Goal: Transaction & Acquisition: Purchase product/service

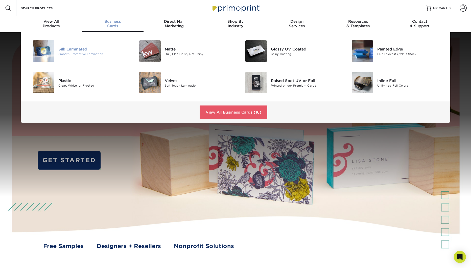
drag, startPoint x: 80, startPoint y: 51, endPoint x: 93, endPoint y: 54, distance: 12.9
click at [80, 51] on div "Silk Laminated" at bounding box center [91, 49] width 67 height 6
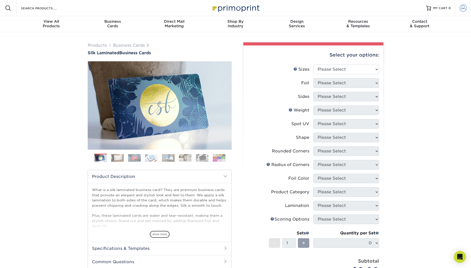
click at [465, 9] on span at bounding box center [463, 8] width 7 height 7
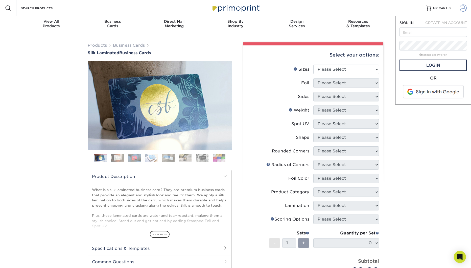
click at [465, 9] on span at bounding box center [463, 8] width 7 height 7
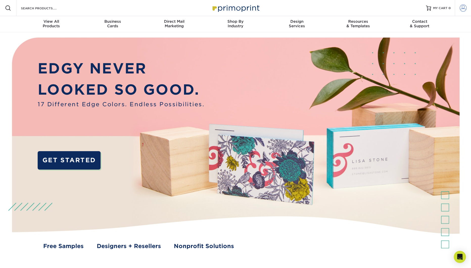
click at [463, 8] on span at bounding box center [463, 8] width 7 height 7
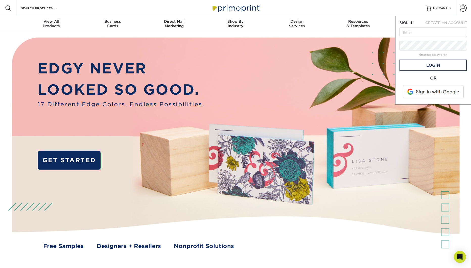
click at [413, 6] on div "Resources Menu Search Products Account SIGN IN CREATE AN ACCOUNT forgot passwor…" at bounding box center [235, 8] width 471 height 16
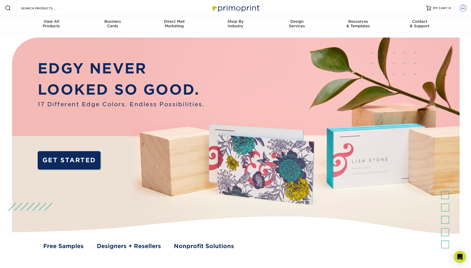
click at [465, 10] on span at bounding box center [463, 8] width 7 height 7
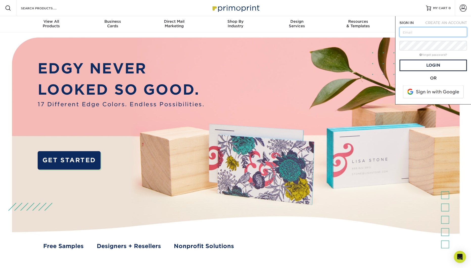
click at [422, 30] on input "text" at bounding box center [432, 32] width 67 height 10
type input "[EMAIL_ADDRESS][DOMAIN_NAME]"
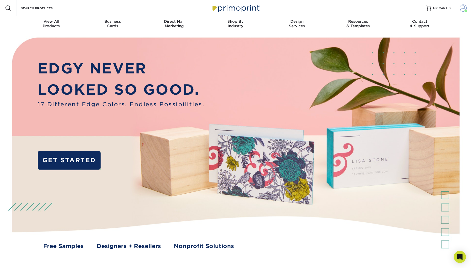
click at [463, 10] on span at bounding box center [463, 8] width 7 height 7
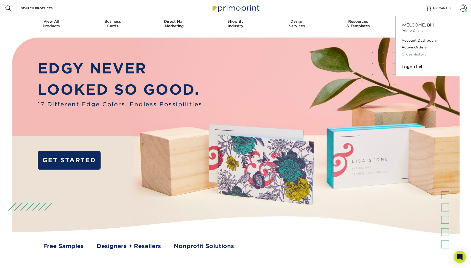
click at [415, 54] on link "Order History" at bounding box center [432, 54] width 63 height 7
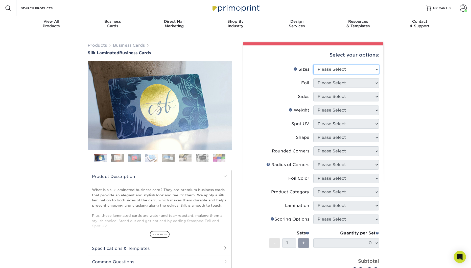
select select "2.00x3.50"
click option "2" x 3.5" - Standard" at bounding box center [0, 0] width 0 height 0
select select "0"
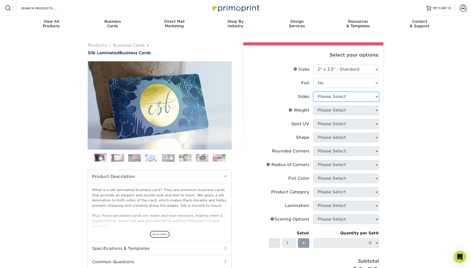
select select "13abbda7-1d64-4f25-8bb2-c179b224825d"
select select "16PT"
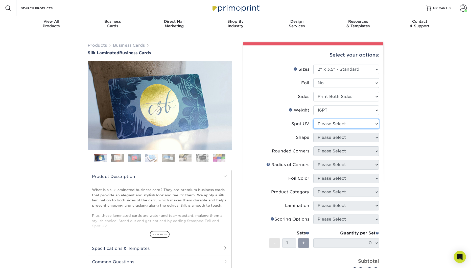
select select "3"
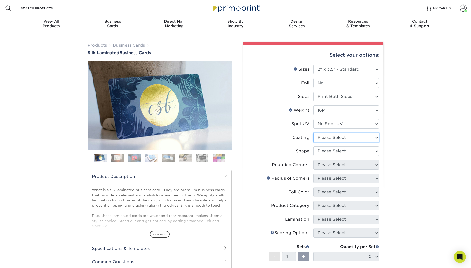
select select "3e7618de-abca-4bda-9f97-8b9129e913d8"
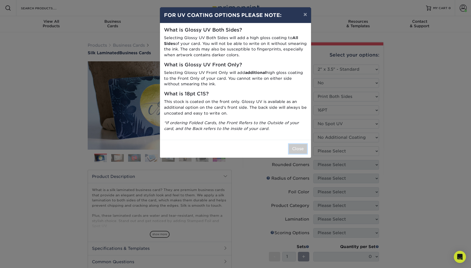
drag, startPoint x: 298, startPoint y: 150, endPoint x: 317, endPoint y: 153, distance: 20.0
click at [298, 150] on button "Close" at bounding box center [298, 149] width 18 height 10
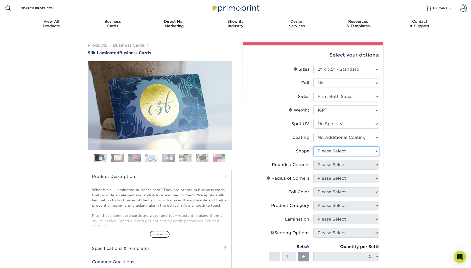
select select "standard"
select select "0"
click option "No" at bounding box center [0, 0] width 0 height 0
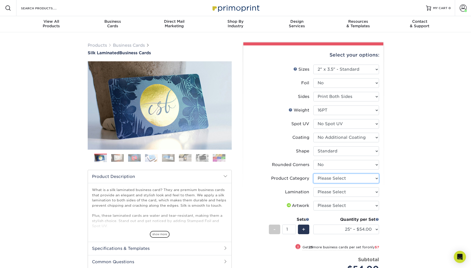
select select "3b5148f1-0588-4f88-a218-97bcfdce65c1"
click option "Business Cards" at bounding box center [0, 0] width 0 height 0
select select "ccacb42f-45f7-42d3-bbd3-7c8421cf37f0"
click option "Silk" at bounding box center [0, 0] width 0 height 0
select select "upload"
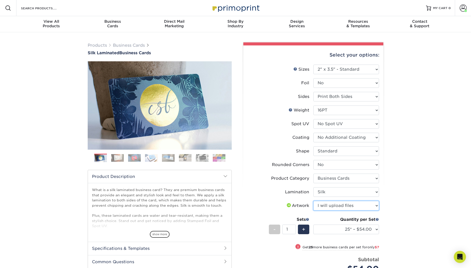
click option "I will upload files" at bounding box center [0, 0] width 0 height 0
click at [313, 225] on select "25* – $54.00 50* – $61.00 75* – $68.00 100* – $75.00 250* – $82.00 500 – $86.00…" at bounding box center [346, 230] width 66 height 10
select select "500 – $86.00"
click option "500 – $86.00" at bounding box center [0, 0] width 0 height 0
click at [402, 195] on div "Products Business Cards Silk Laminated Business Cards Previous Next" at bounding box center [235, 193] width 471 height 323
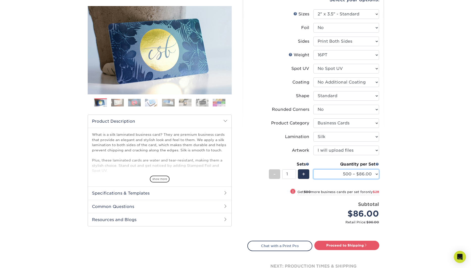
scroll to position [61, 0]
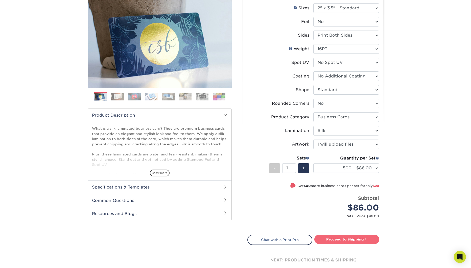
click at [350, 240] on link "Proceed to Shipping" at bounding box center [346, 239] width 65 height 9
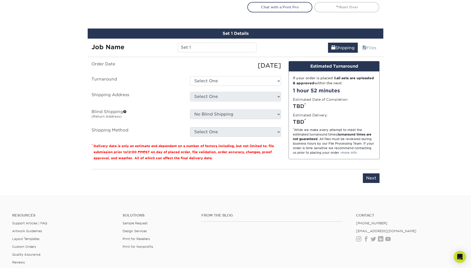
scroll to position [310, 0]
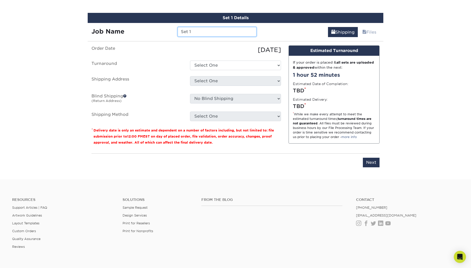
click at [195, 30] on input "Set 1" at bounding box center [217, 32] width 79 height 10
type input "[PERSON_NAME]'s Cranial Cards"
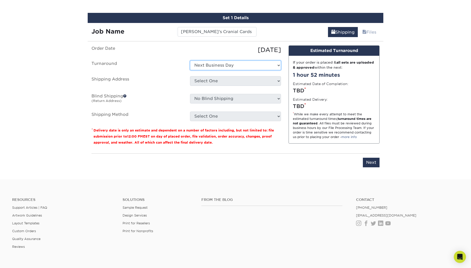
click option "Next Business Day" at bounding box center [0, 0] width 0 height 0
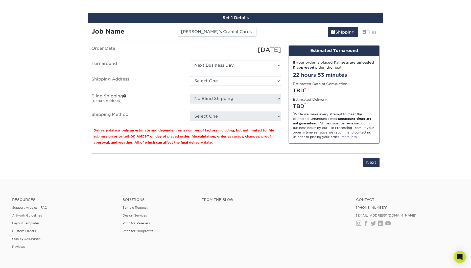
click at [214, 53] on div "08/29/2025" at bounding box center [235, 49] width 99 height 9
select select "e04ac3e2-a07f-456f-aacd-08af878c7288"
click option "2 Day" at bounding box center [0, 0] width 0 height 0
click at [205, 50] on div "08/29/2025" at bounding box center [235, 49] width 99 height 9
select select "96898"
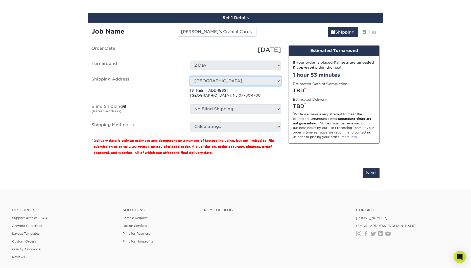
click at [181, 96] on label "Shipping Address" at bounding box center [137, 87] width 99 height 22
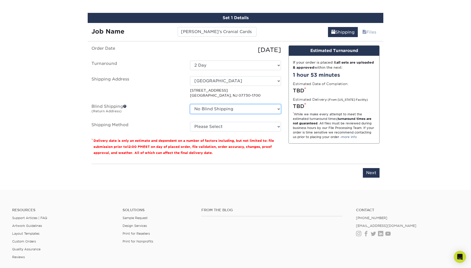
select select "83992"
click option "bk creative" at bounding box center [0, 0] width 0 height 0
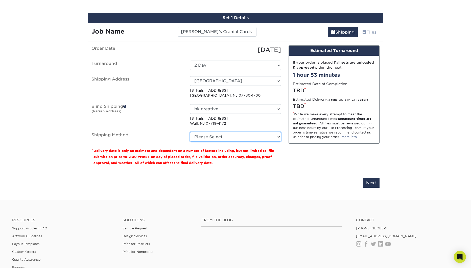
select select "03"
click option "Ground Shipping (+$8.96)" at bounding box center [0, 0] width 0 height 0
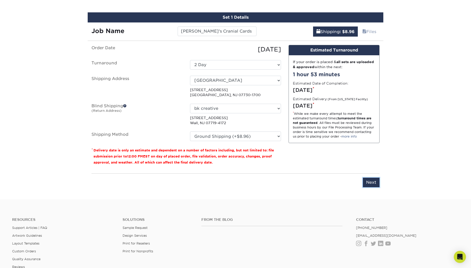
click at [372, 181] on input "Next" at bounding box center [371, 183] width 17 height 10
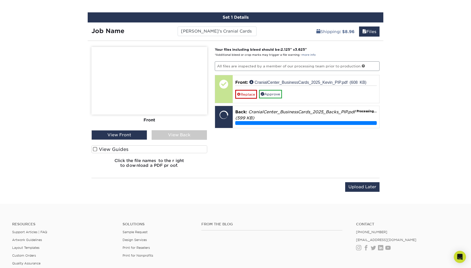
click at [172, 132] on div "View Back" at bounding box center [180, 135] width 56 height 10
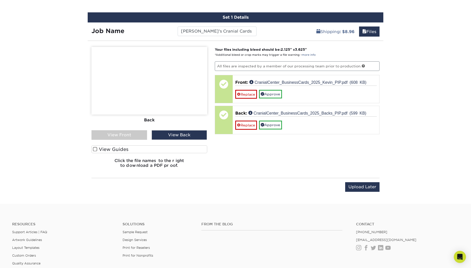
click at [129, 137] on div "View Front" at bounding box center [119, 135] width 56 height 10
drag, startPoint x: 95, startPoint y: 149, endPoint x: 169, endPoint y: 151, distance: 73.6
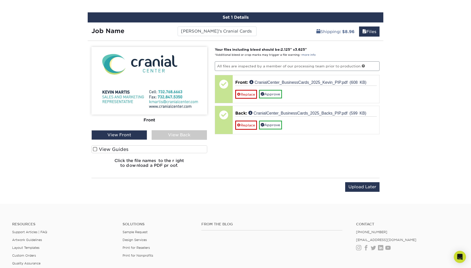
click at [96, 149] on span at bounding box center [95, 149] width 4 height 5
click at [96, 150] on span at bounding box center [95, 149] width 4 height 5
click at [0, 0] on input "View Guides" at bounding box center [0, 0] width 0 height 0
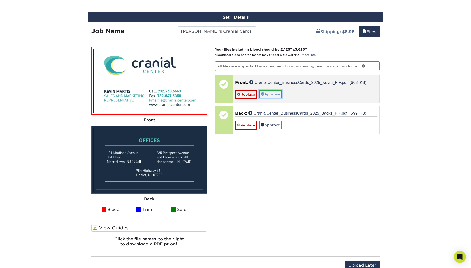
click at [276, 95] on link "Approve" at bounding box center [270, 94] width 23 height 9
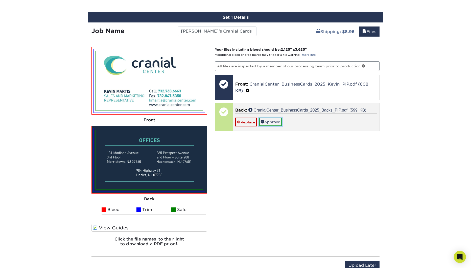
click at [275, 124] on link "Approve" at bounding box center [270, 122] width 23 height 9
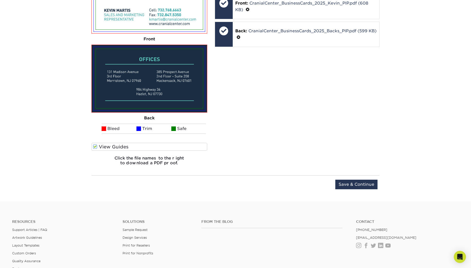
scroll to position [443, 0]
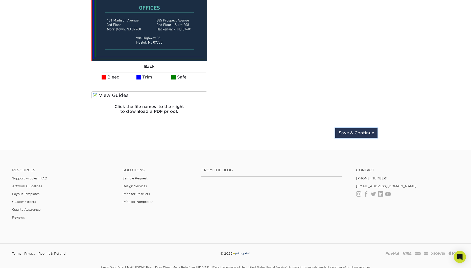
click at [357, 135] on input "Save & Continue" at bounding box center [356, 133] width 42 height 10
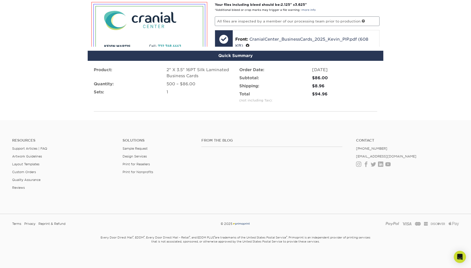
scroll to position [323, 0]
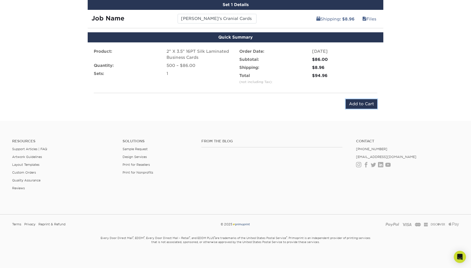
click at [366, 106] on input "Add to Cart" at bounding box center [362, 104] width 32 height 10
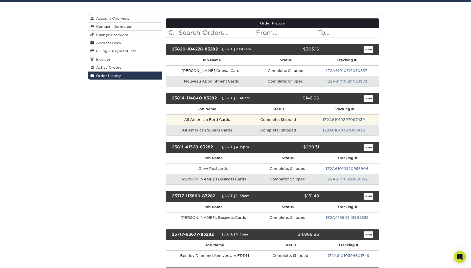
scroll to position [44, 0]
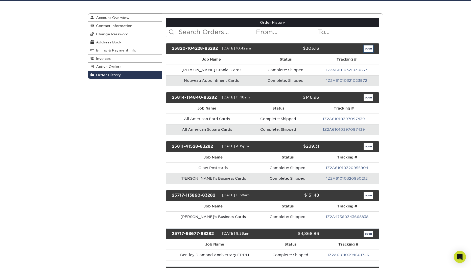
click at [371, 50] on link "open" at bounding box center [369, 48] width 10 height 7
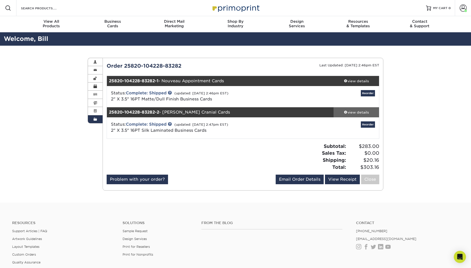
click at [359, 111] on div "view details" at bounding box center [355, 112] width 45 height 5
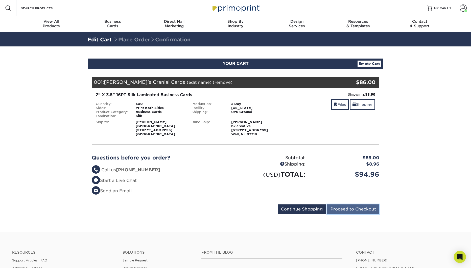
click at [348, 211] on input "Proceed to Checkout" at bounding box center [353, 210] width 52 height 10
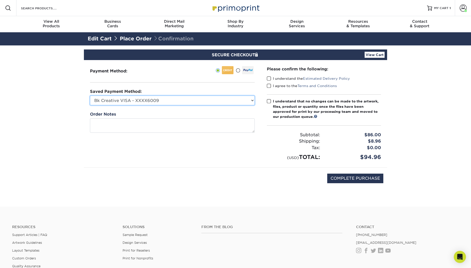
select select
click option "New Credit Card" at bounding box center [0, 0] width 0 height 0
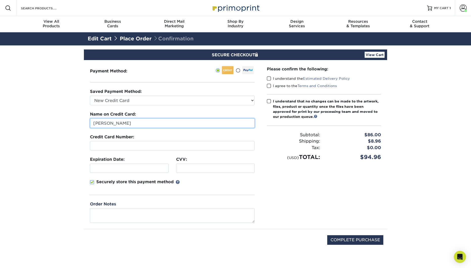
click at [124, 125] on input "[PERSON_NAME]" at bounding box center [172, 123] width 165 height 10
type input "[PERSON_NAME]"
drag, startPoint x: 92, startPoint y: 182, endPoint x: 94, endPoint y: 181, distance: 2.9
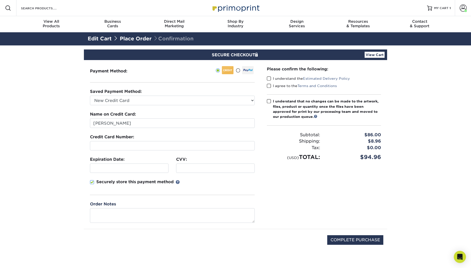
click at [92, 182] on span at bounding box center [92, 182] width 4 height 5
click at [0, 0] on input "Securely store this payment method" at bounding box center [0, 0] width 0 height 0
click at [269, 78] on span at bounding box center [269, 78] width 4 height 5
click at [0, 0] on input "I understand the Estimated Delivery Policy" at bounding box center [0, 0] width 0 height 0
drag, startPoint x: 270, startPoint y: 85, endPoint x: 269, endPoint y: 96, distance: 11.6
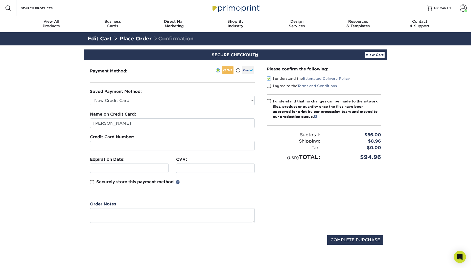
click at [270, 85] on span at bounding box center [269, 86] width 4 height 5
click at [0, 0] on input "I agree to the Terms and Conditions" at bounding box center [0, 0] width 0 height 0
click at [268, 101] on span at bounding box center [269, 101] width 4 height 5
click at [0, 0] on input "I understand that no changes can be made to the artwork, files, product or quan…" at bounding box center [0, 0] width 0 height 0
click at [353, 238] on input "COMPLETE PURCHASE" at bounding box center [355, 240] width 56 height 10
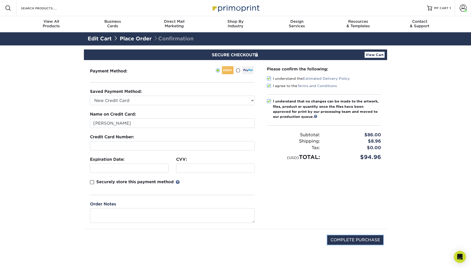
type input "PROCESSING, PLEASE WAIT..."
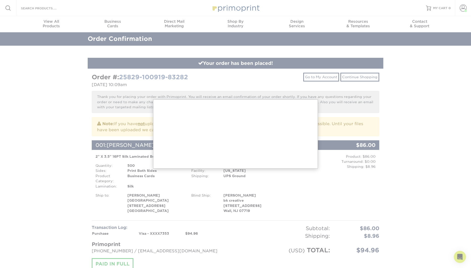
click at [272, 114] on div "Order #: 25829-100919-83282 [DATE] 10:09am Go to My Account Continue Shopping T…" at bounding box center [236, 182] width 288 height 219
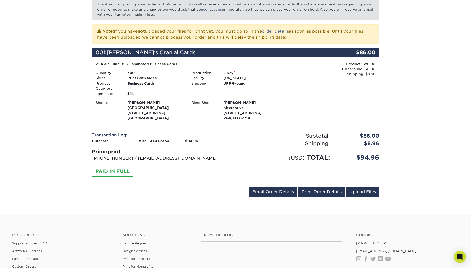
scroll to position [106, 0]
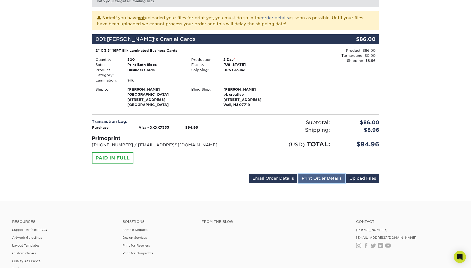
click at [320, 179] on link "Print Order Details" at bounding box center [321, 179] width 46 height 10
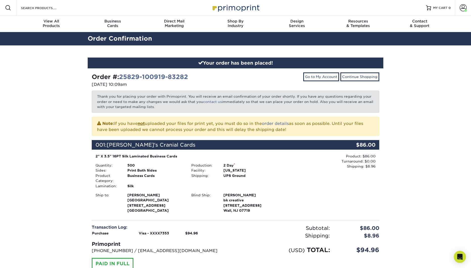
scroll to position [1, 0]
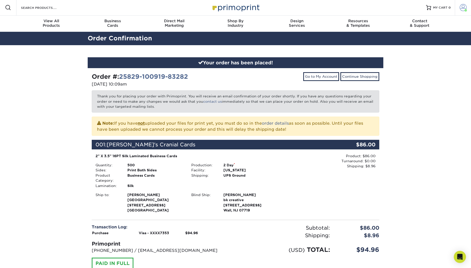
click at [466, 7] on span at bounding box center [463, 7] width 7 height 7
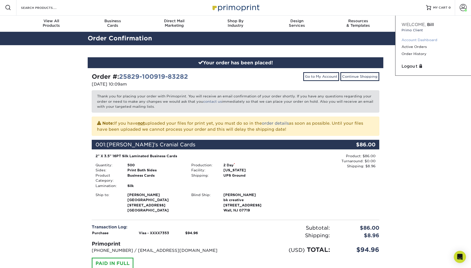
click at [432, 39] on link "Account Dashboard" at bounding box center [432, 40] width 63 height 7
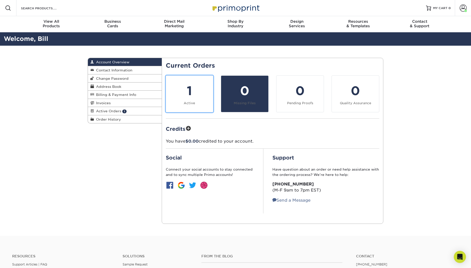
drag, startPoint x: 203, startPoint y: 88, endPoint x: 230, endPoint y: 89, distance: 27.1
click at [203, 88] on div "1" at bounding box center [189, 91] width 41 height 18
